Goal: Task Accomplishment & Management: Manage account settings

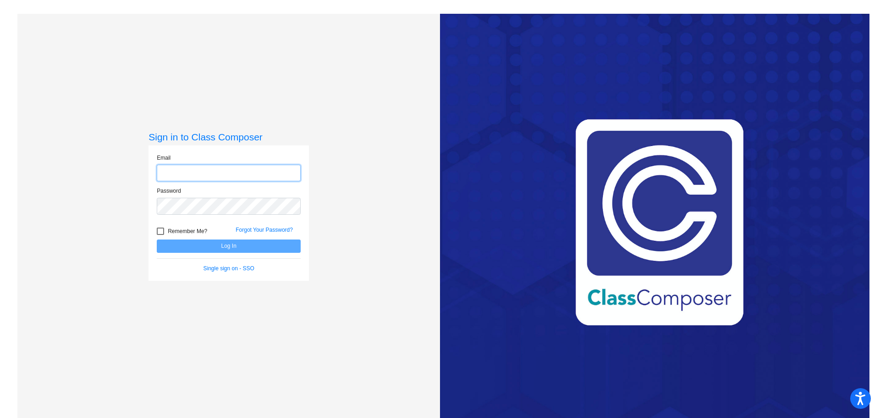
click at [200, 172] on input "email" at bounding box center [229, 173] width 144 height 17
type input "[EMAIL_ADDRESS][DOMAIN_NAME]"
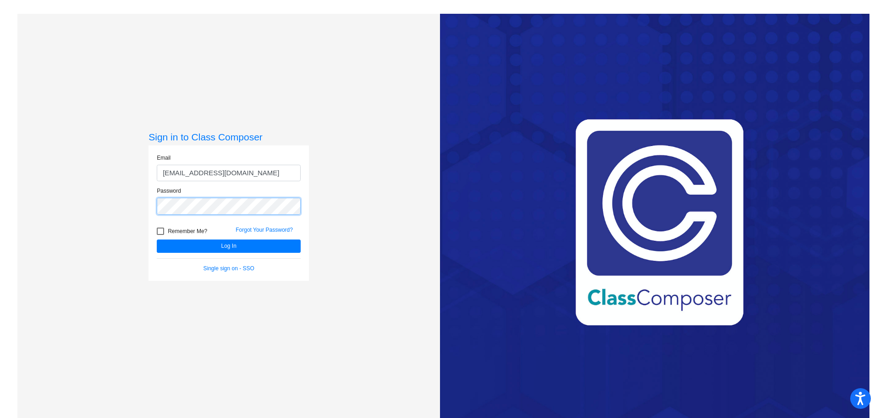
click at [157, 239] on button "Log In" at bounding box center [229, 245] width 144 height 13
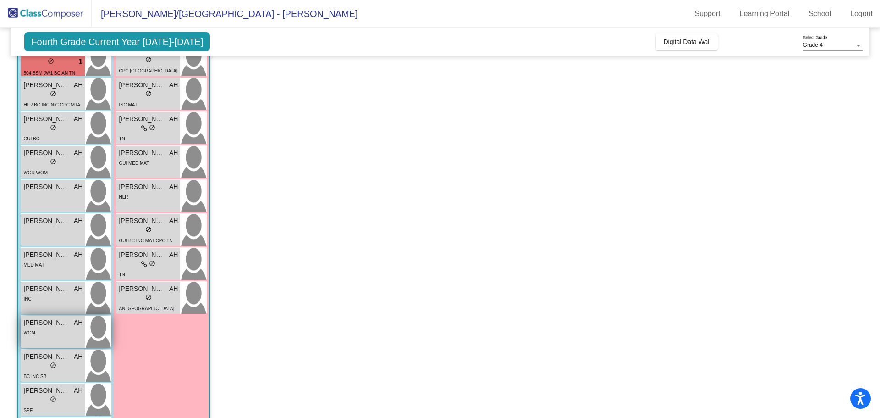
scroll to position [138, 0]
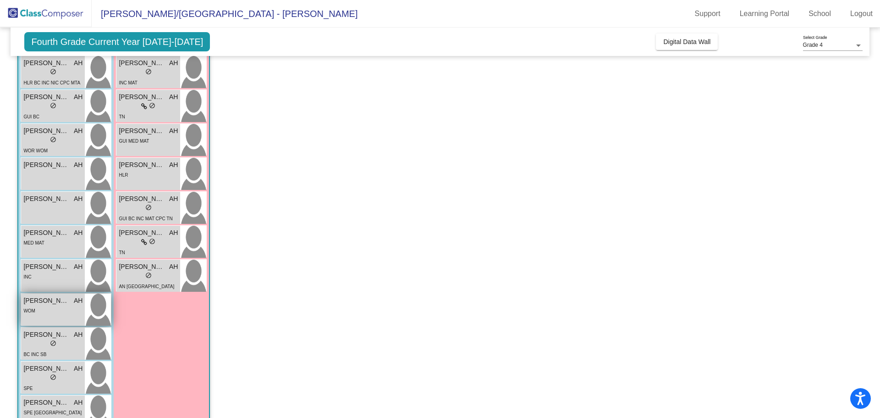
click at [40, 313] on div "WOM" at bounding box center [52, 310] width 59 height 10
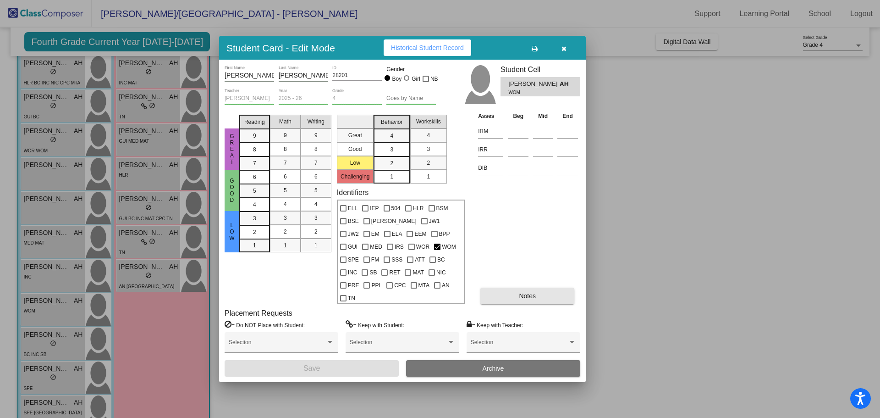
click at [541, 290] on button "Notes" at bounding box center [527, 295] width 94 height 17
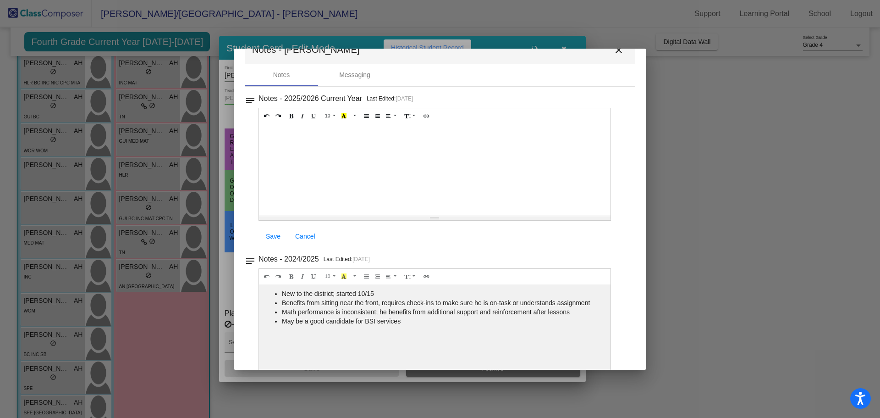
scroll to position [46, 0]
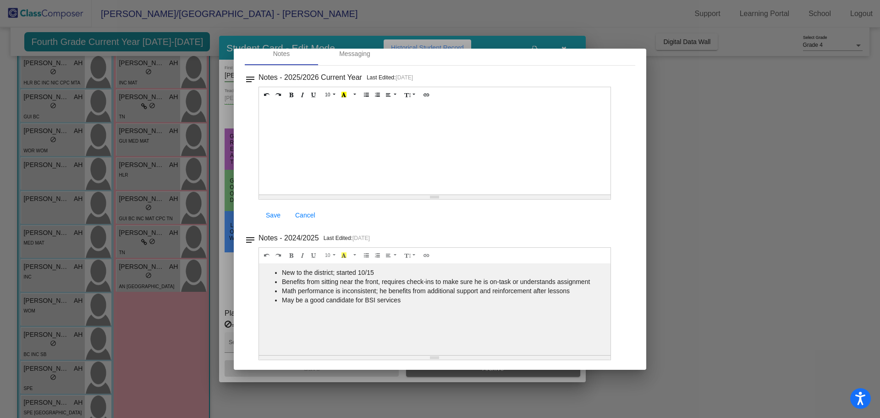
click at [740, 118] on div at bounding box center [440, 209] width 880 height 418
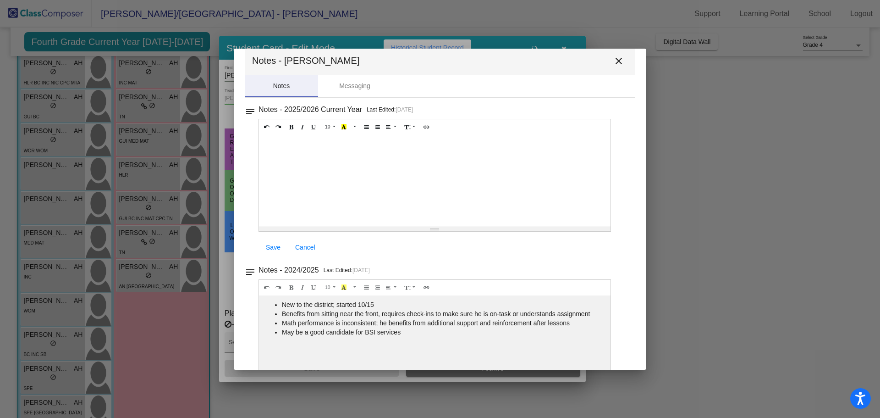
scroll to position [0, 0]
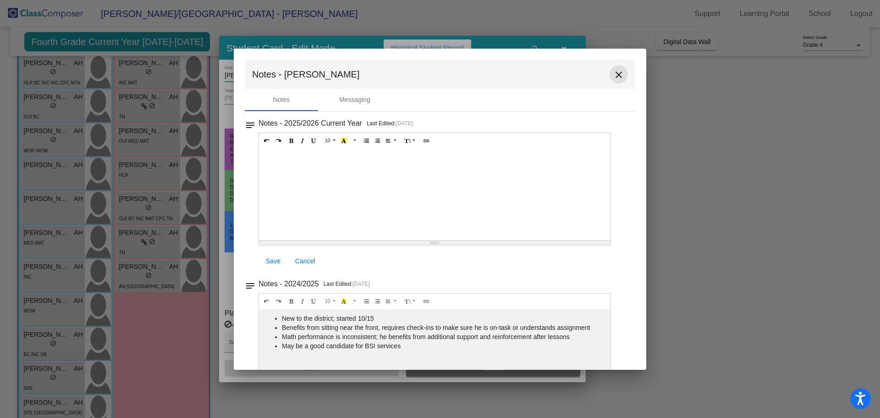
click at [617, 76] on mat-icon "close" at bounding box center [618, 74] width 11 height 11
